Goal: Transaction & Acquisition: Purchase product/service

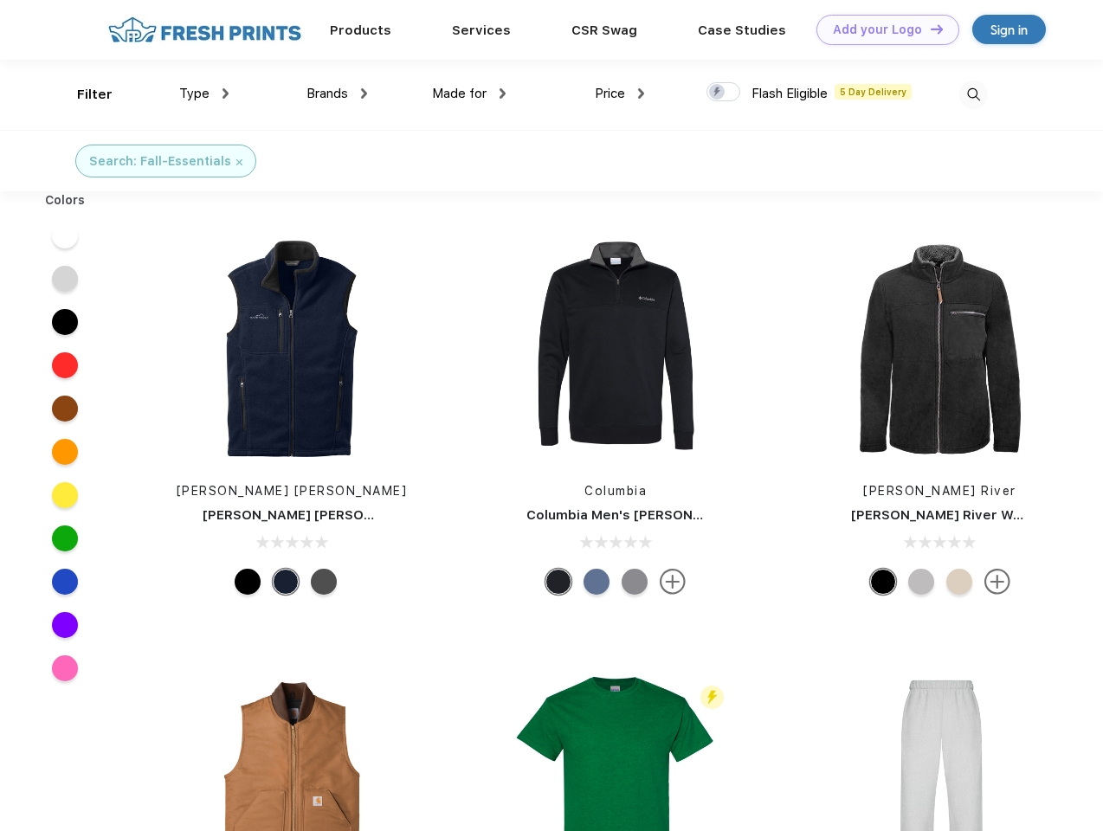
scroll to position [1, 0]
click at [881, 29] on link "Add your Logo Design Tool" at bounding box center [887, 30] width 143 height 30
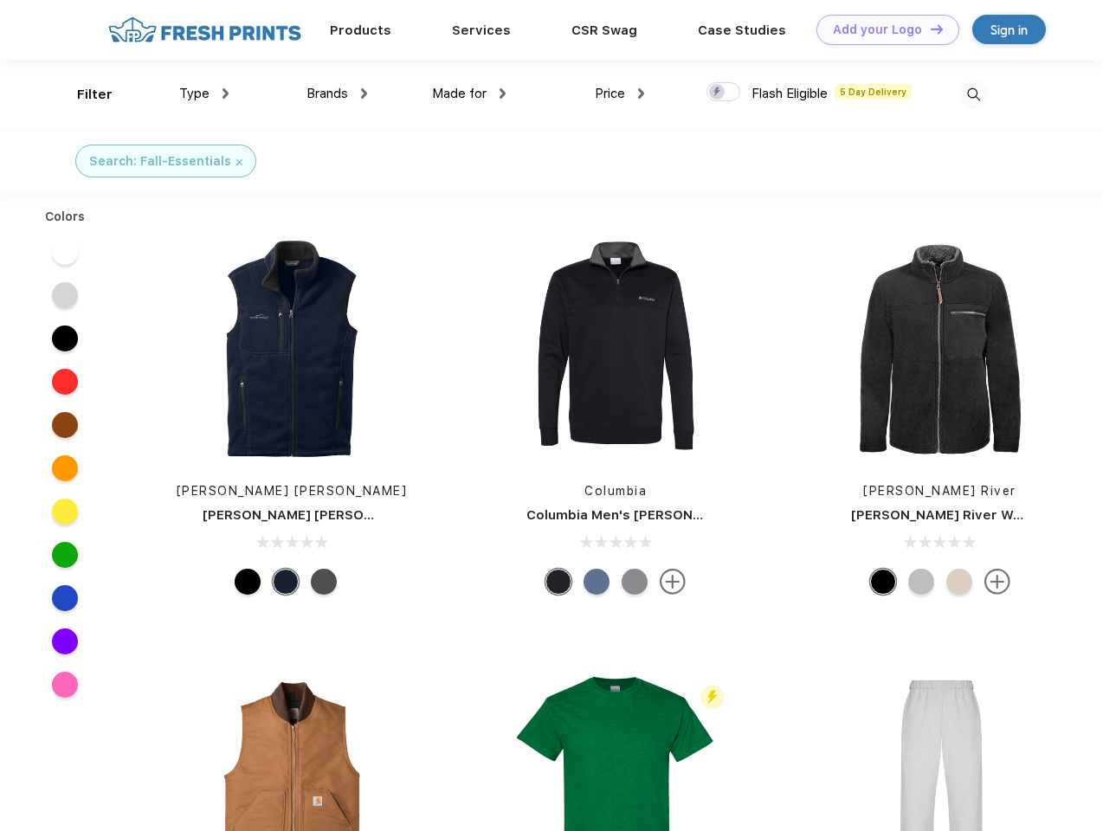
click at [0, 0] on div "Design Tool" at bounding box center [0, 0] width 0 height 0
click at [929, 29] on link "Add your Logo Design Tool" at bounding box center [887, 30] width 143 height 30
click at [83, 94] on div "Filter" at bounding box center [94, 95] width 35 height 20
click at [204, 93] on span "Type" at bounding box center [194, 94] width 30 height 16
click at [337, 93] on span "Brands" at bounding box center [327, 94] width 42 height 16
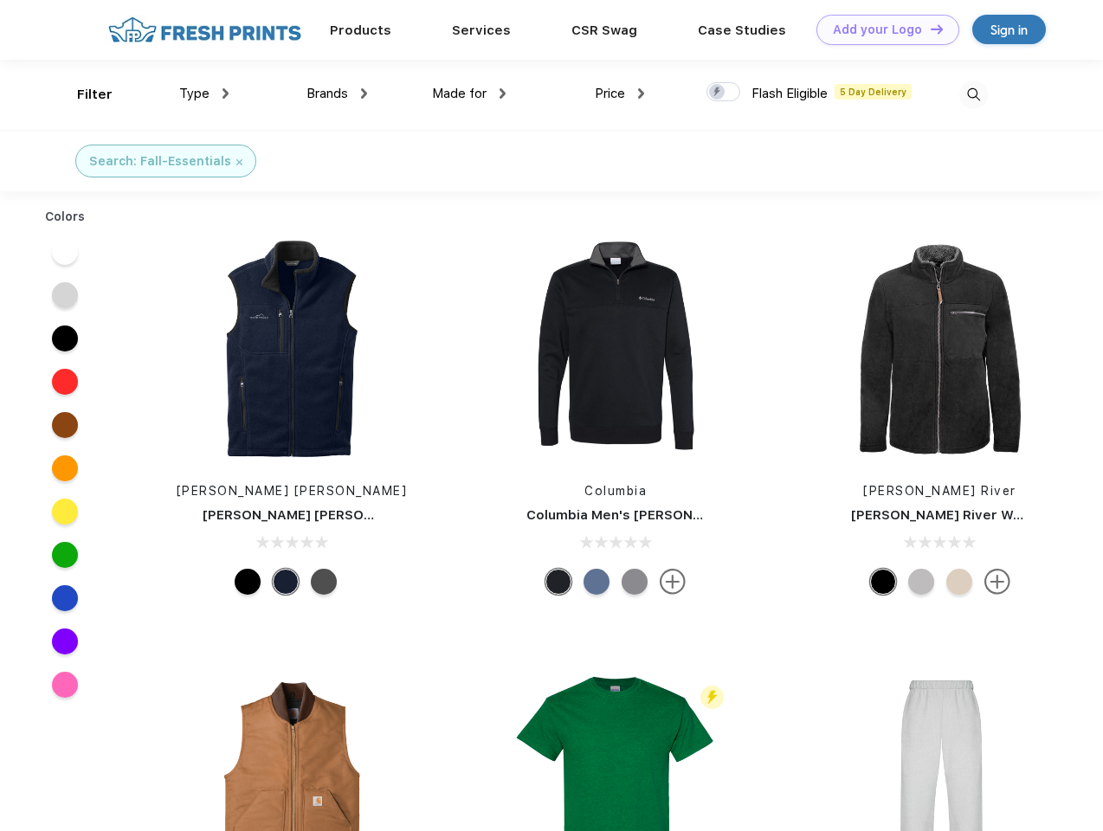
click at [469, 93] on span "Made for" at bounding box center [459, 94] width 55 height 16
click at [620, 93] on span "Price" at bounding box center [610, 94] width 30 height 16
click at [724, 93] on div at bounding box center [723, 91] width 34 height 19
click at [718, 93] on input "checkbox" at bounding box center [711, 86] width 11 height 11
click at [973, 94] on img at bounding box center [973, 94] width 29 height 29
